Goal: Information Seeking & Learning: Stay updated

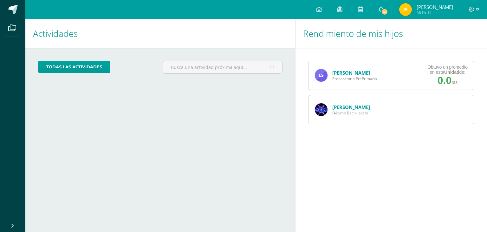
click at [360, 107] on link "Melannie Sanabria" at bounding box center [352, 107] width 38 height 6
click at [322, 10] on icon at bounding box center [319, 9] width 6 height 6
click at [61, 64] on link "todas las Actividades" at bounding box center [74, 67] width 72 height 12
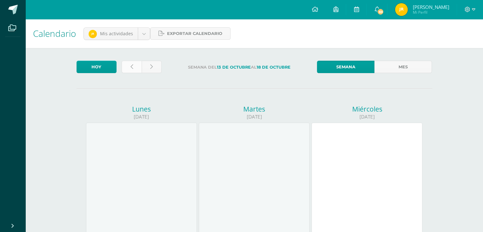
click at [129, 66] on link at bounding box center [132, 67] width 20 height 12
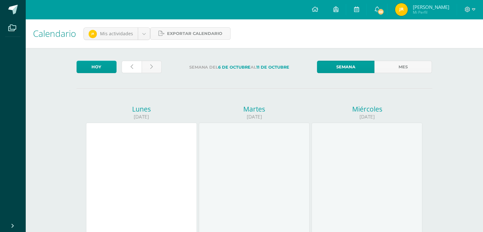
click at [129, 66] on link at bounding box center [132, 67] width 20 height 12
click at [384, 10] on span "69" at bounding box center [380, 11] width 7 height 7
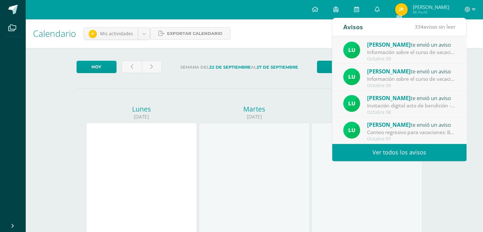
scroll to position [105, 0]
click at [403, 151] on link "Ver todos los avisos" at bounding box center [399, 151] width 134 height 17
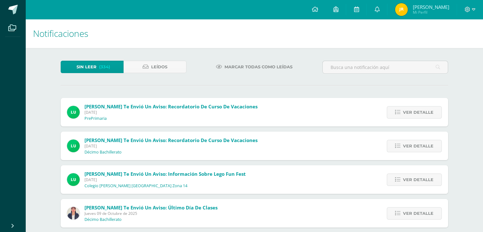
click at [407, 11] on img at bounding box center [401, 9] width 13 height 13
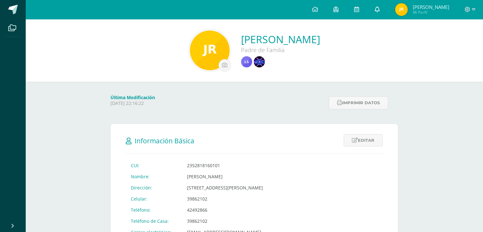
click at [379, 10] on icon at bounding box center [376, 9] width 5 height 6
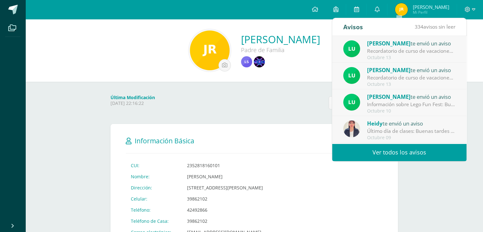
click at [395, 158] on link "Ver todos los avisos" at bounding box center [399, 151] width 134 height 17
click at [397, 157] on link "Ver todos los avisos" at bounding box center [399, 151] width 134 height 17
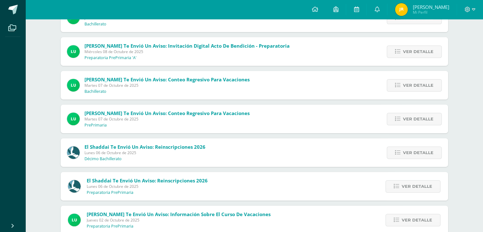
scroll to position [263, 0]
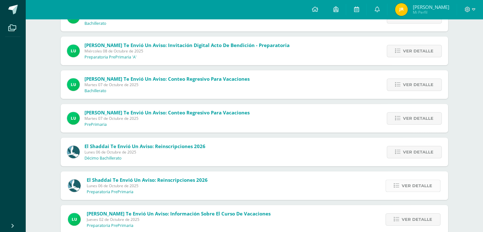
click at [404, 186] on span "Ver detalle" at bounding box center [416, 186] width 30 height 12
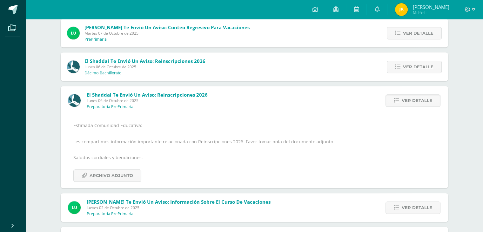
scroll to position [358, 0]
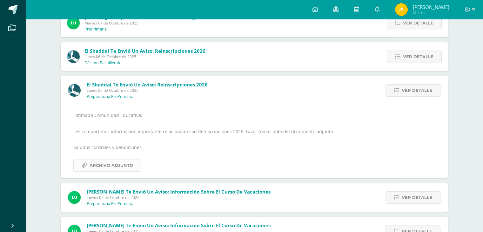
click at [108, 166] on span "Archivo Adjunto" at bounding box center [110, 165] width 43 height 12
click at [411, 57] on span "Ver detalle" at bounding box center [418, 57] width 30 height 12
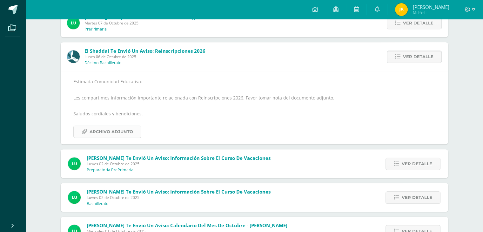
click at [116, 128] on span "Archivo Adjunto" at bounding box center [110, 132] width 43 height 12
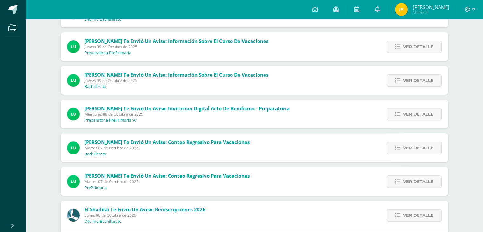
scroll to position [200, 0]
click at [411, 114] on span "Ver detalle" at bounding box center [418, 115] width 30 height 12
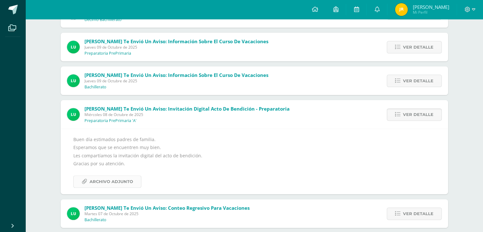
click at [102, 181] on span "Archivo Adjunto" at bounding box center [110, 181] width 43 height 12
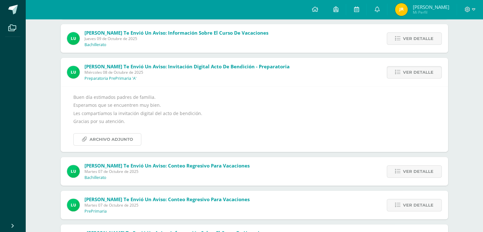
scroll to position [231, 0]
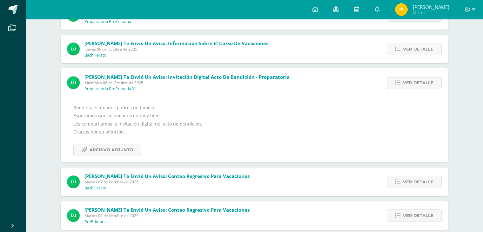
click at [281, 123] on div "Buen día estimados padres de familia. Esperamos que se encuentren muy bien. Les…" at bounding box center [254, 129] width 362 height 52
click at [479, 131] on div "Notificaciones Sin leer (332) Leídos Marcar todas como leídas [PERSON_NAME] te …" at bounding box center [253, 172] width 457 height 768
click at [463, 137] on div "Notificaciones Sin leer (332) Leídos Marcar todas como leídas [PERSON_NAME] te …" at bounding box center [253, 172] width 457 height 768
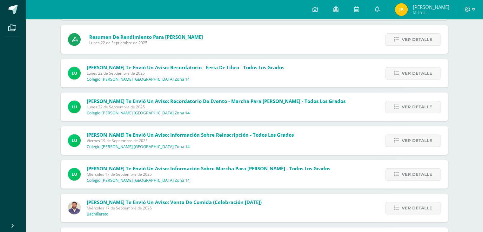
scroll to position [778, 0]
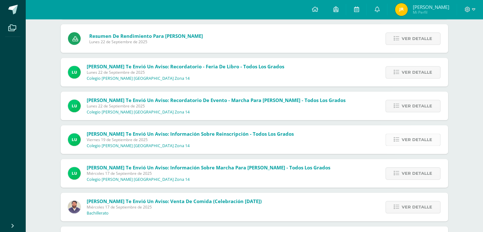
click at [408, 139] on span "Ver detalle" at bounding box center [416, 140] width 30 height 12
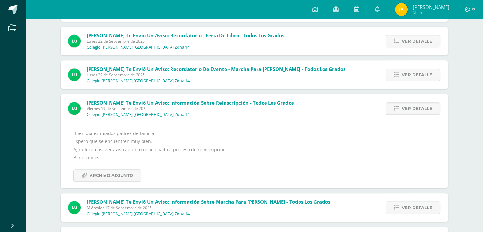
scroll to position [711, 0]
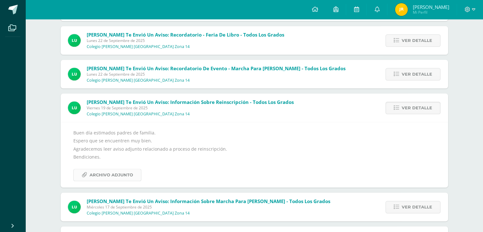
click at [113, 174] on span "Archivo Adjunto" at bounding box center [110, 175] width 43 height 12
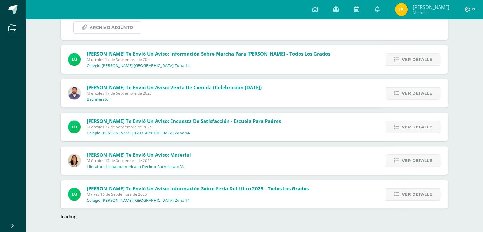
scroll to position [858, 0]
